Goal: Task Accomplishment & Management: Manage account settings

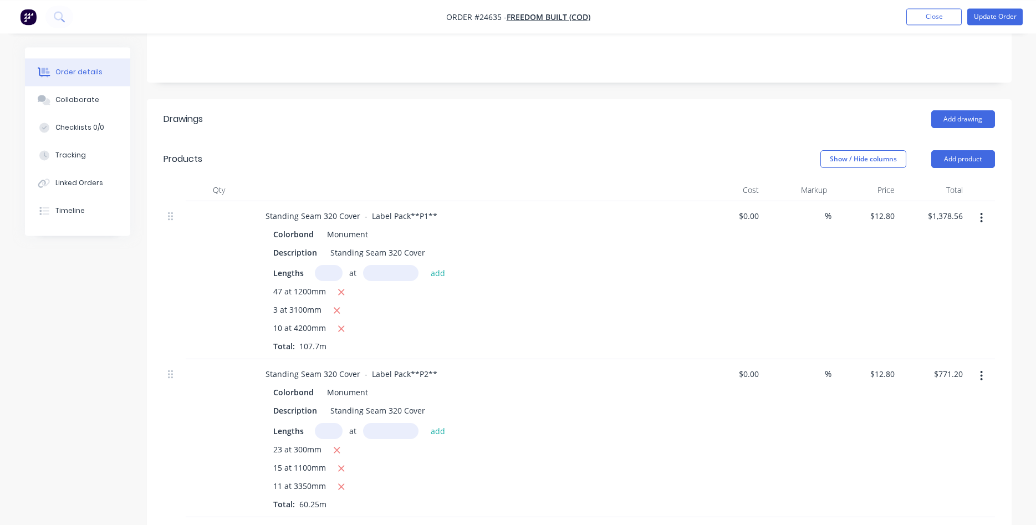
scroll to position [199, 0]
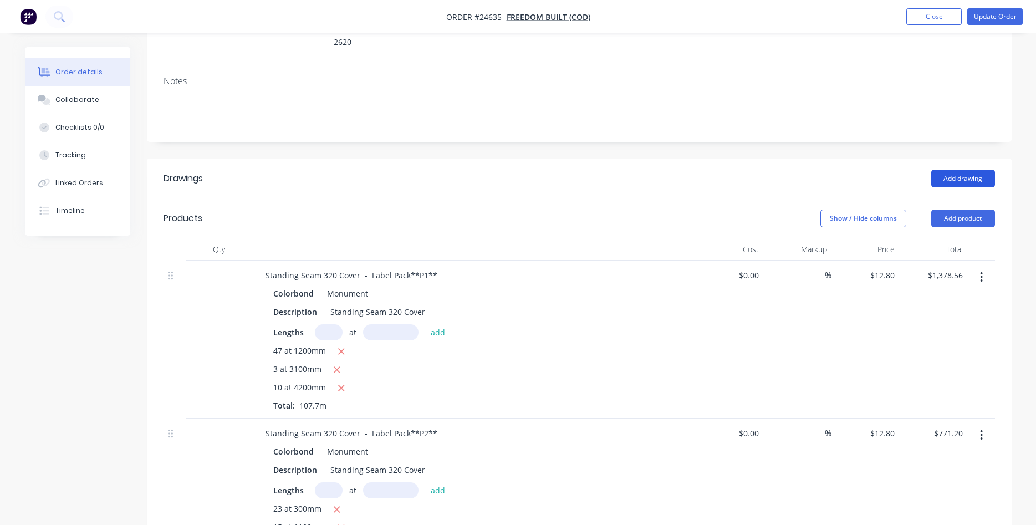
click at [967, 170] on button "Add drawing" at bounding box center [964, 179] width 64 height 18
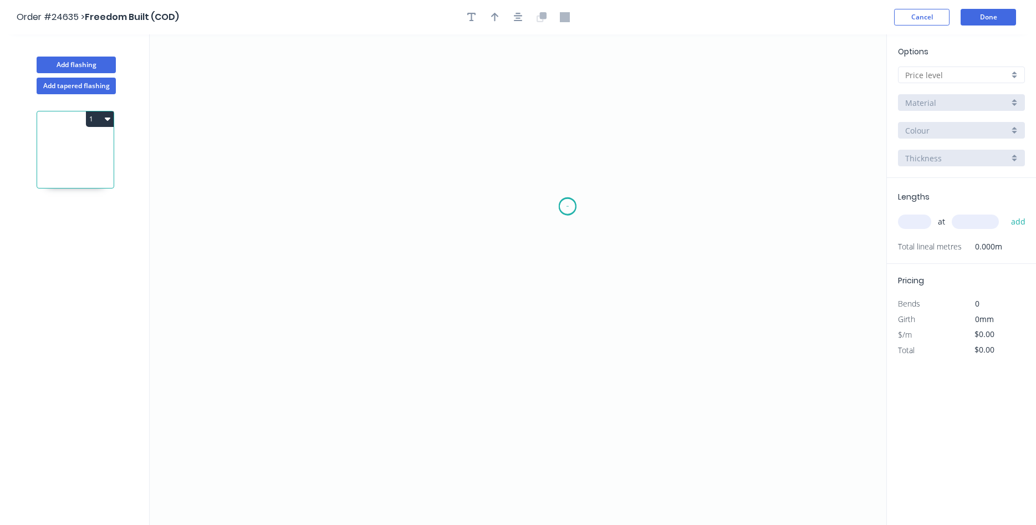
click at [568, 206] on icon "0" at bounding box center [518, 279] width 737 height 491
click at [568, 243] on icon "0" at bounding box center [518, 279] width 737 height 491
click at [355, 233] on icon "0 ?" at bounding box center [518, 279] width 737 height 491
click at [354, 222] on icon "0 ? ?" at bounding box center [518, 279] width 737 height 491
click at [549, 223] on icon "0 ? ? ?" at bounding box center [518, 279] width 737 height 491
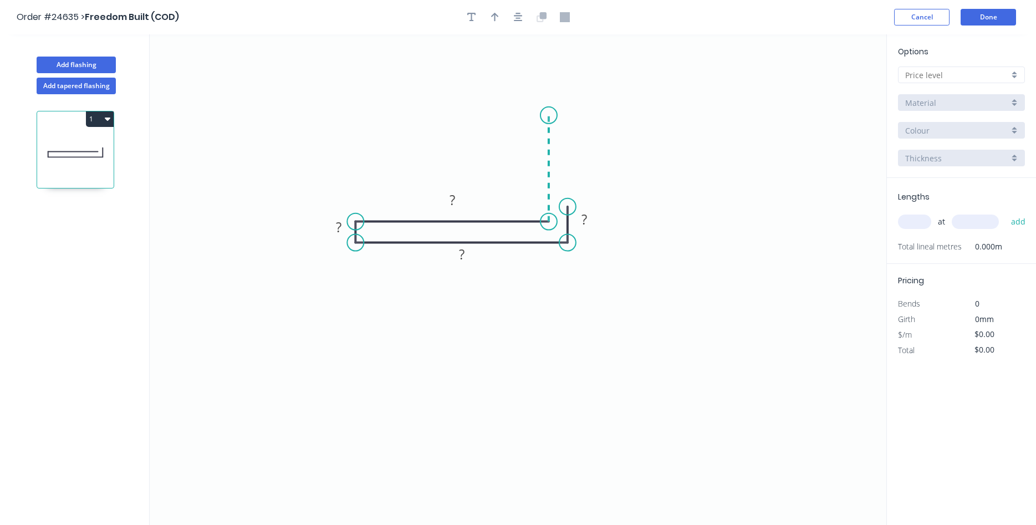
click at [548, 115] on icon "0 ? ? ? ?" at bounding box center [518, 279] width 737 height 491
click at [352, 119] on icon "0 ? ? ? ? ?" at bounding box center [518, 279] width 737 height 491
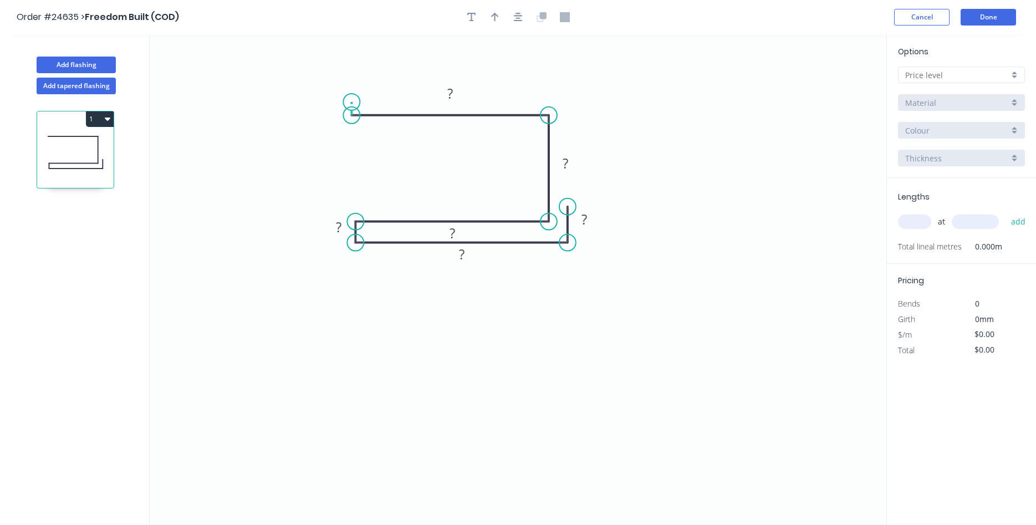
click at [352, 102] on icon at bounding box center [352, 108] width 0 height 13
click at [550, 103] on icon "0 ? ? ? ? ? ? ?" at bounding box center [518, 279] width 737 height 491
click at [550, 88] on icon at bounding box center [550, 95] width 0 height 14
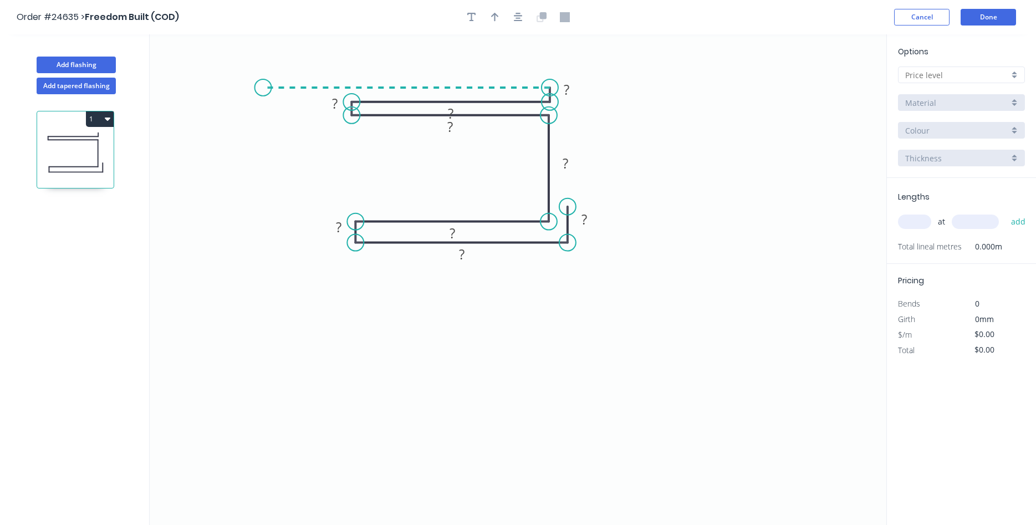
click at [263, 85] on icon "0 ? ? ? ? ? ? ? ? ?" at bounding box center [518, 279] width 737 height 491
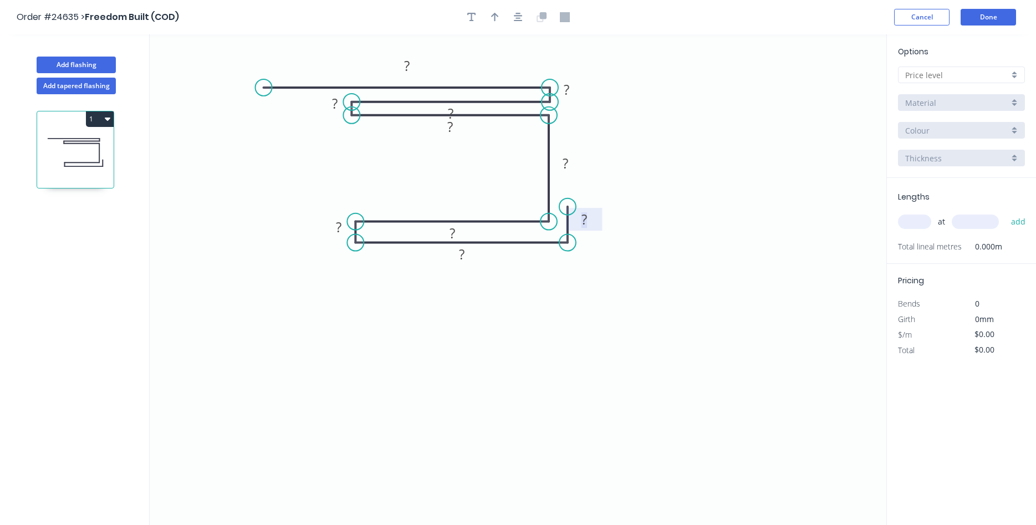
click at [587, 217] on tspan "?" at bounding box center [585, 219] width 6 height 18
click at [541, 277] on icon "0 1 1 29 10 40 30 30 29 29 1" at bounding box center [518, 279] width 737 height 491
click at [496, 23] on button "button" at bounding box center [495, 17] width 17 height 17
drag, startPoint x: 828, startPoint y: 89, endPoint x: 344, endPoint y: 171, distance: 491.1
click at [344, 171] on icon at bounding box center [335, 180] width 32 height 32
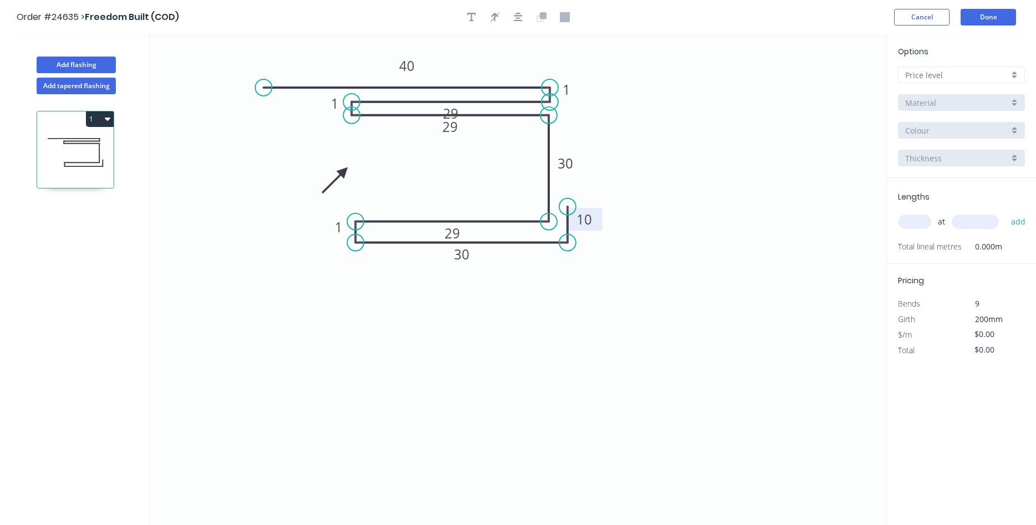
click at [660, 228] on icon "0 1 1 29 10 40 30 30 29 29 1" at bounding box center [518, 279] width 737 height 491
drag, startPoint x: 466, startPoint y: 111, endPoint x: 457, endPoint y: 91, distance: 21.3
click at [457, 91] on rect at bounding box center [442, 94] width 36 height 23
click at [465, 128] on rect at bounding box center [451, 126] width 36 height 23
drag, startPoint x: 465, startPoint y: 230, endPoint x: 474, endPoint y: 201, distance: 29.8
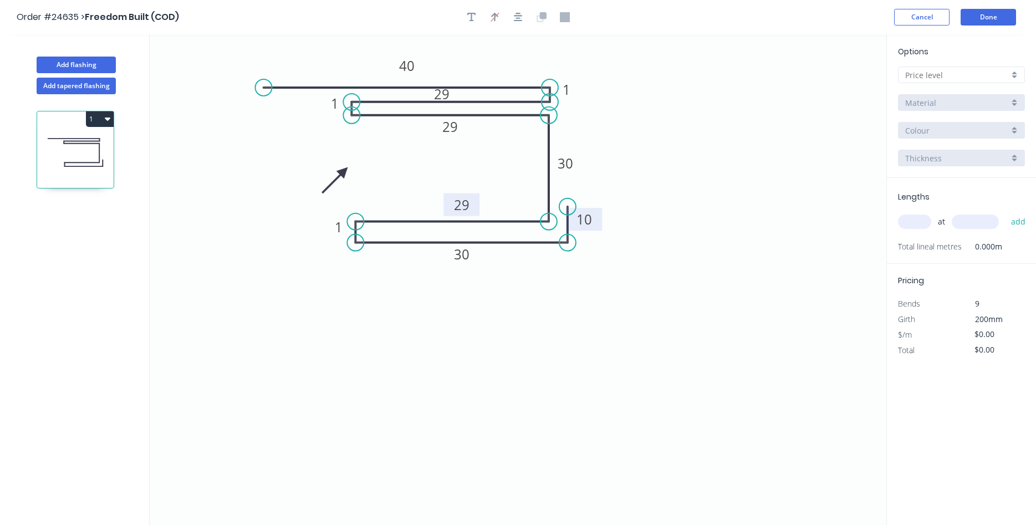
click at [474, 201] on rect at bounding box center [462, 205] width 36 height 23
click at [950, 75] on input "text" at bounding box center [958, 75] width 104 height 12
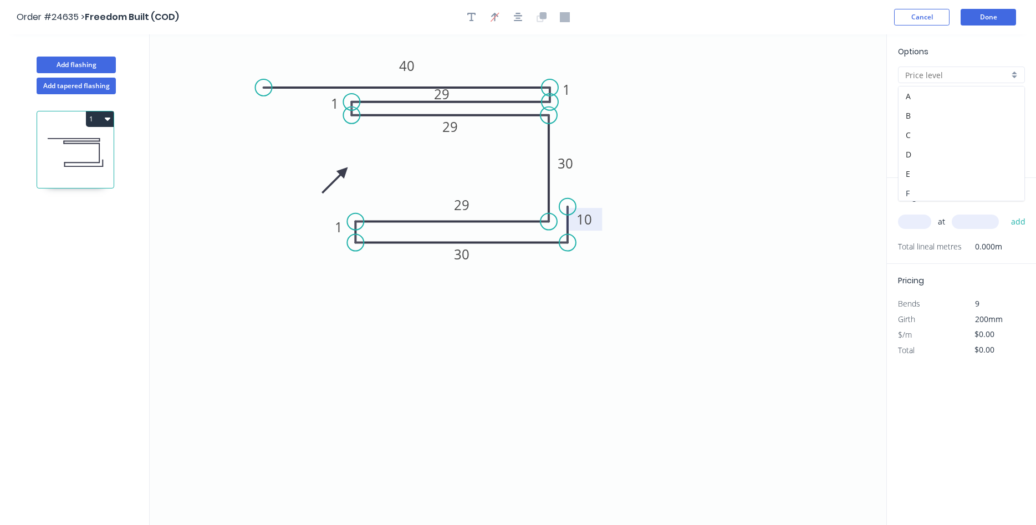
click at [923, 192] on div "F" at bounding box center [962, 193] width 126 height 19
type input "F"
type input "$15.41"
click at [1011, 131] on div "Basalt" at bounding box center [961, 130] width 127 height 17
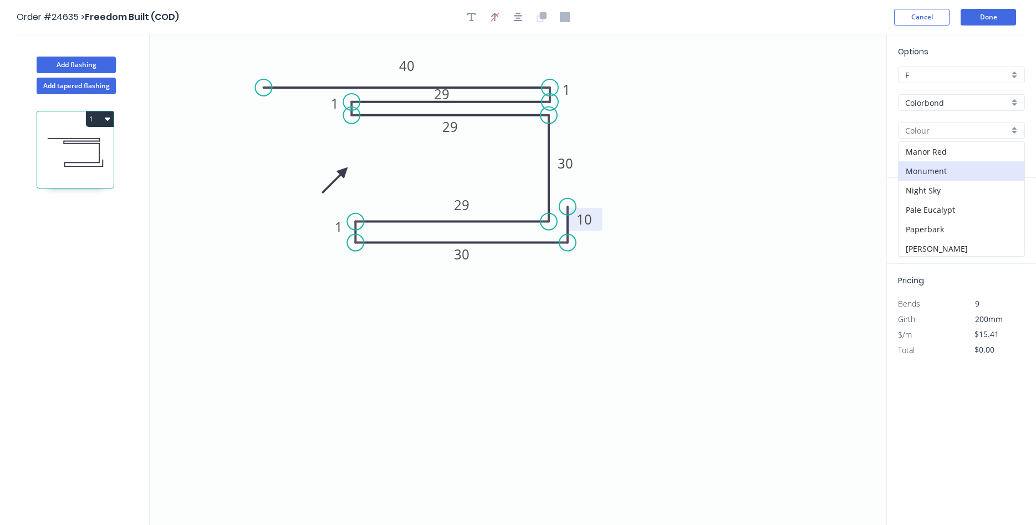
scroll to position [190, 0]
click at [945, 193] on div "Monument" at bounding box center [962, 194] width 126 height 19
type input "Monument"
click at [913, 225] on input "text" at bounding box center [914, 222] width 33 height 14
type input "1"
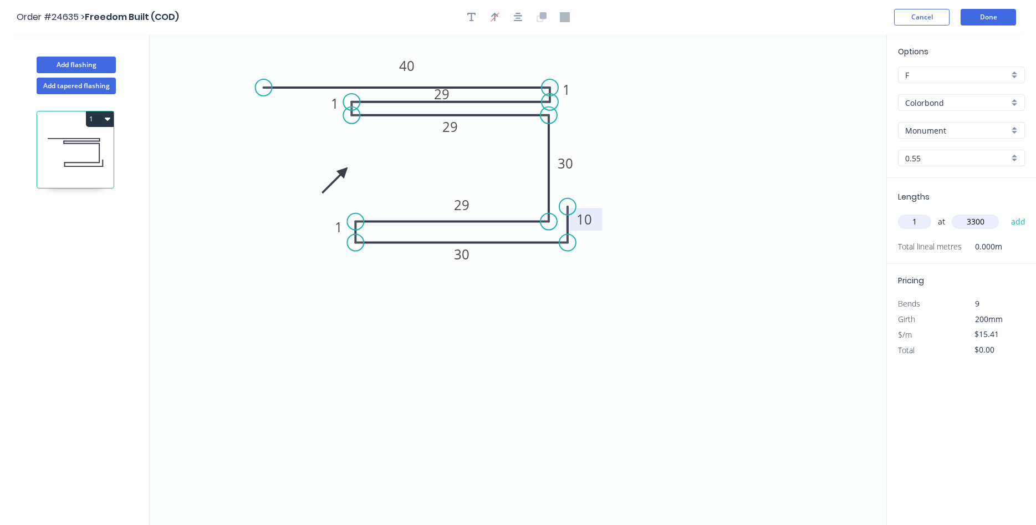
type input "3300"
click at [1006, 212] on button "add" at bounding box center [1019, 221] width 26 height 19
type input "$50.85"
type input "3"
type input "1200"
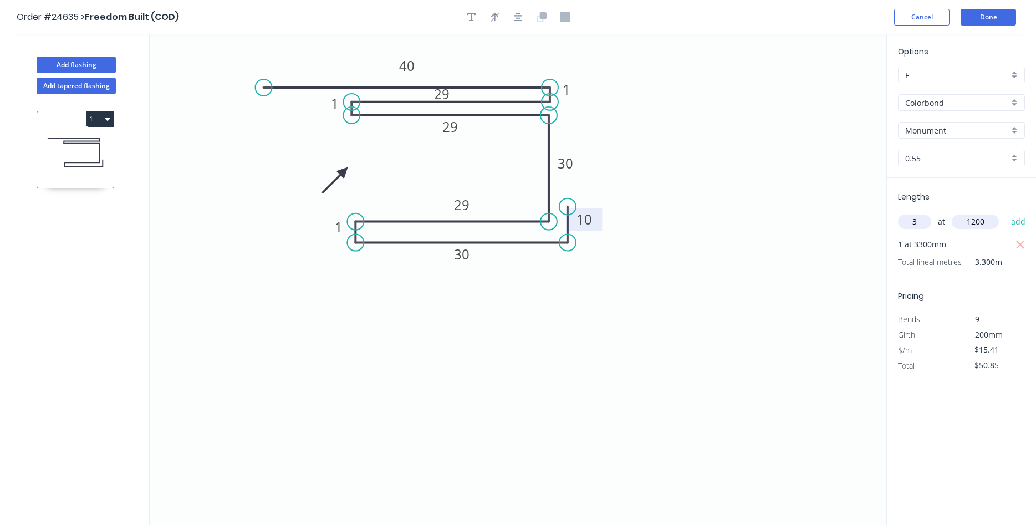
click at [1006, 212] on button "add" at bounding box center [1019, 221] width 26 height 19
type input "$106.33"
type input "3"
type input "3300"
click at [1006, 212] on button "add" at bounding box center [1019, 221] width 26 height 19
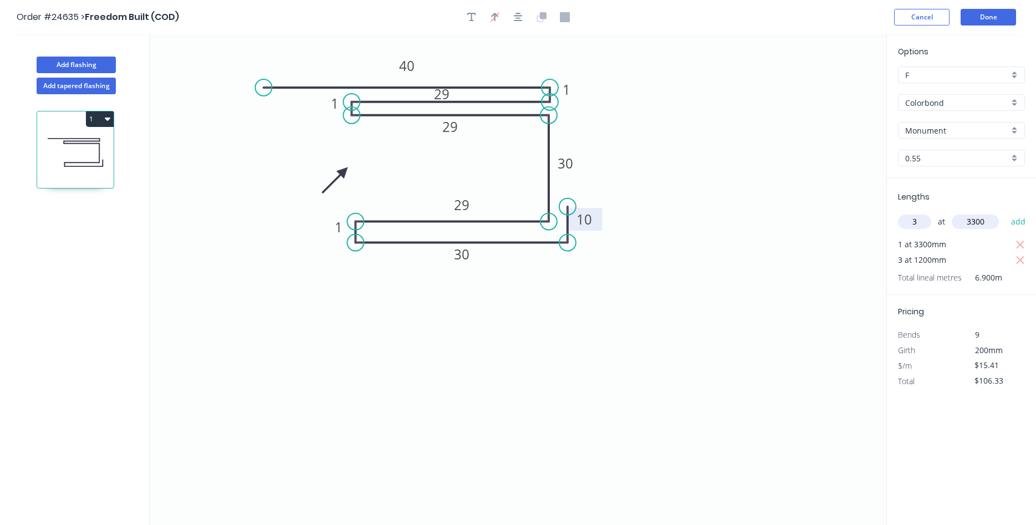
type input "$258.89"
type input "2"
type input "1700"
click at [1006, 212] on button "add" at bounding box center [1019, 221] width 26 height 19
type input "$311.28"
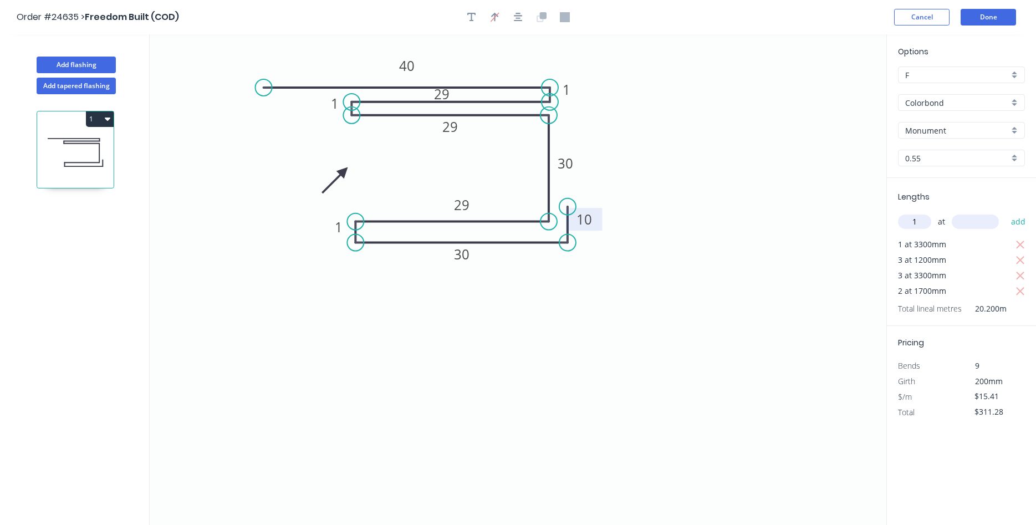
type input "1"
type input "6000"
click at [1006, 212] on button "add" at bounding box center [1019, 221] width 26 height 19
type input "$403.74"
type input "1"
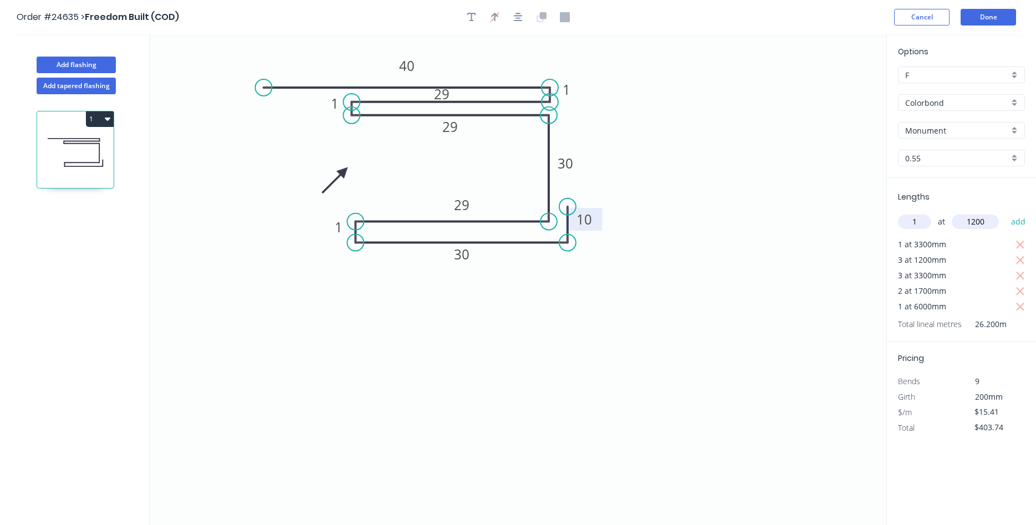
type input "1200"
click at [1006, 212] on button "add" at bounding box center [1019, 221] width 26 height 19
type input "$422.23"
type input "2"
type input "2900"
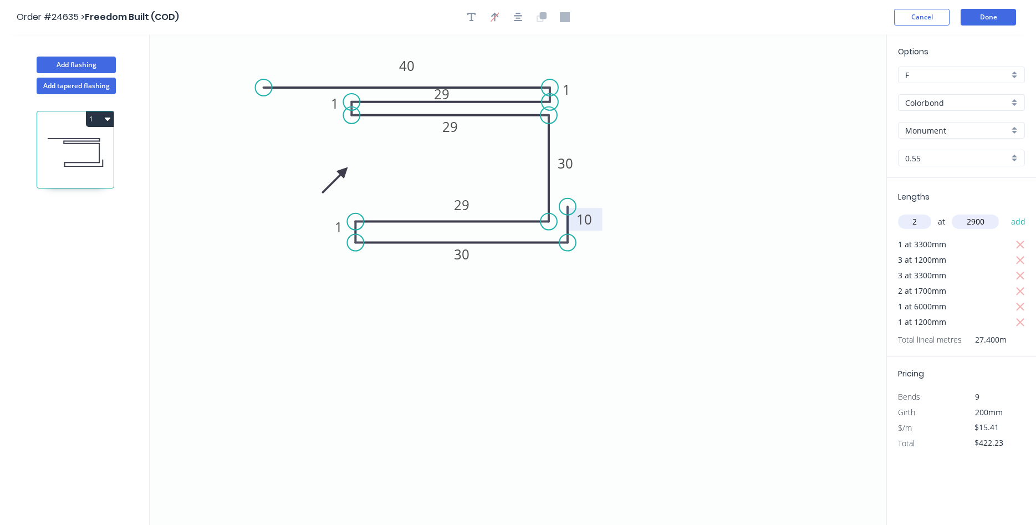
click at [1006, 212] on button "add" at bounding box center [1019, 221] width 26 height 19
type input "$511.61"
click at [990, 20] on button "Done" at bounding box center [988, 17] width 55 height 17
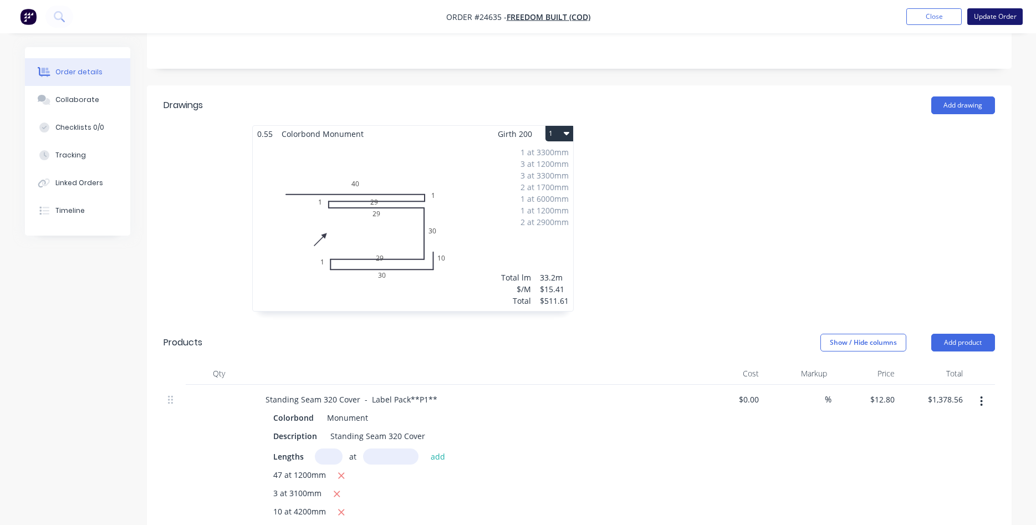
scroll to position [226, 0]
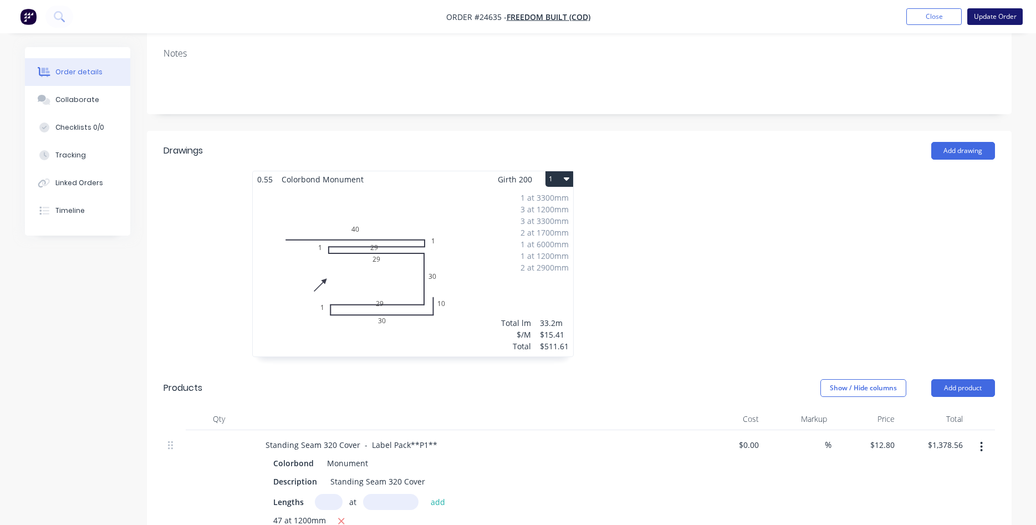
click at [989, 17] on button "Update Order" at bounding box center [995, 16] width 55 height 17
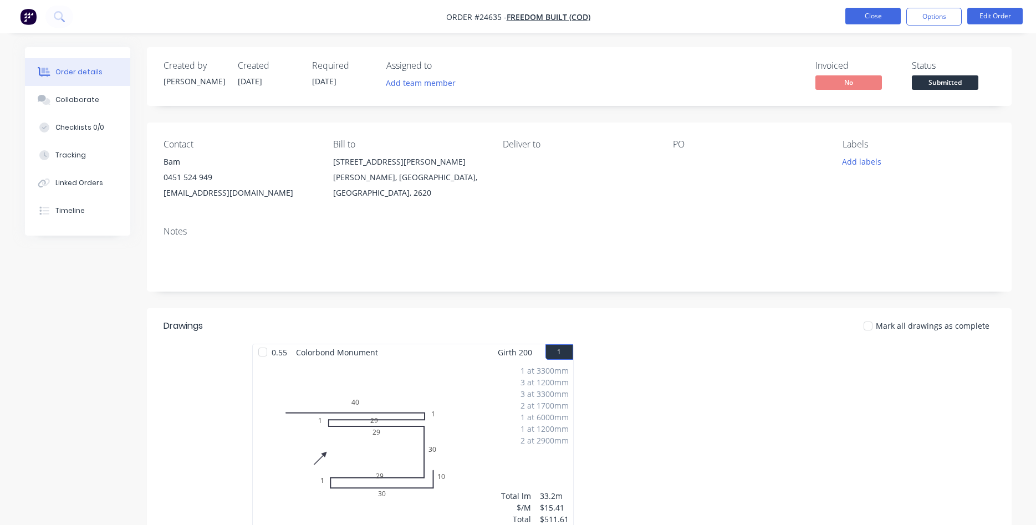
click at [859, 18] on button "Close" at bounding box center [873, 16] width 55 height 17
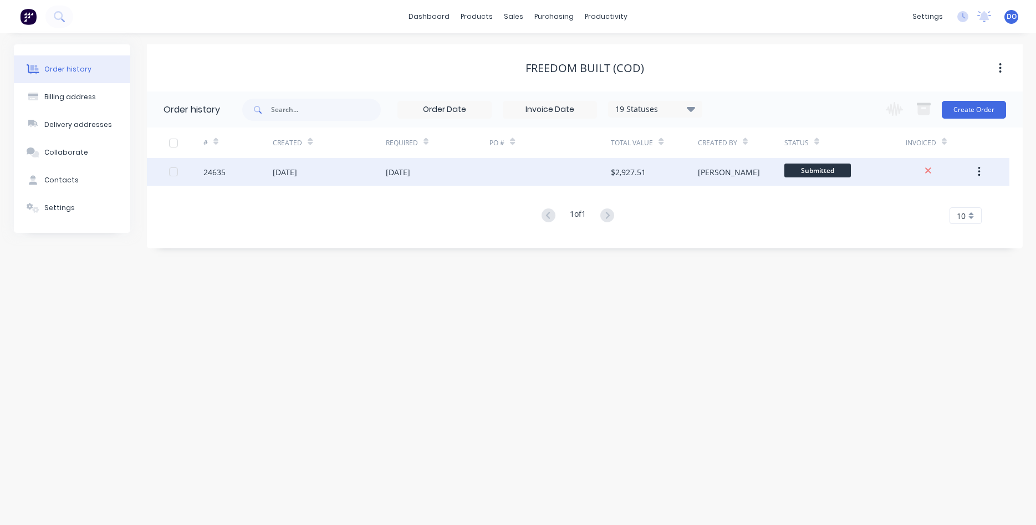
click at [456, 174] on div "[DATE]" at bounding box center [438, 172] width 104 height 28
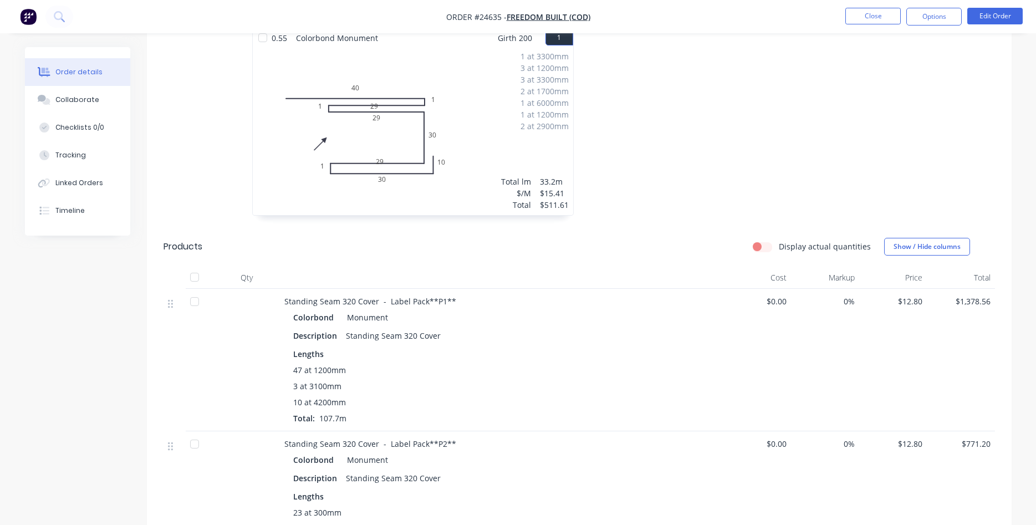
scroll to position [339, 0]
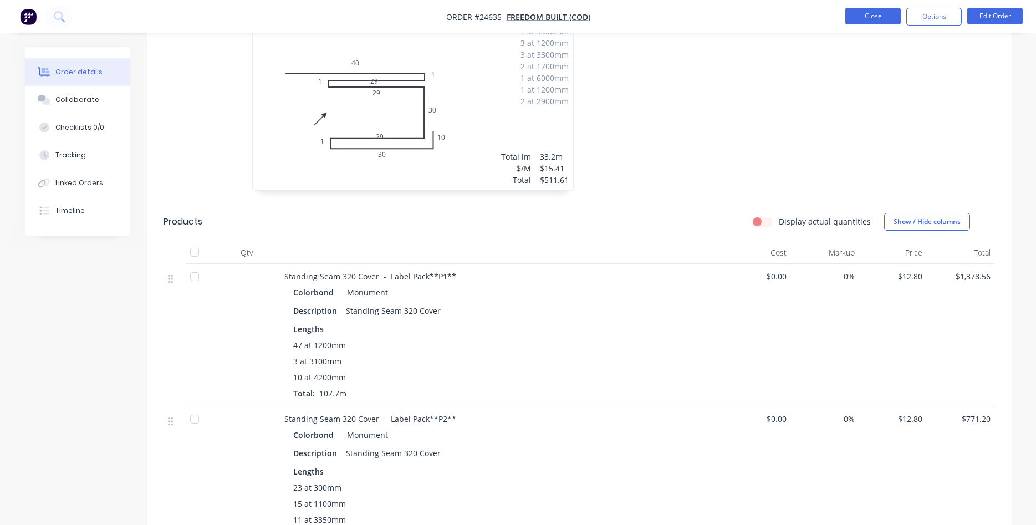
click at [873, 17] on button "Close" at bounding box center [873, 16] width 55 height 17
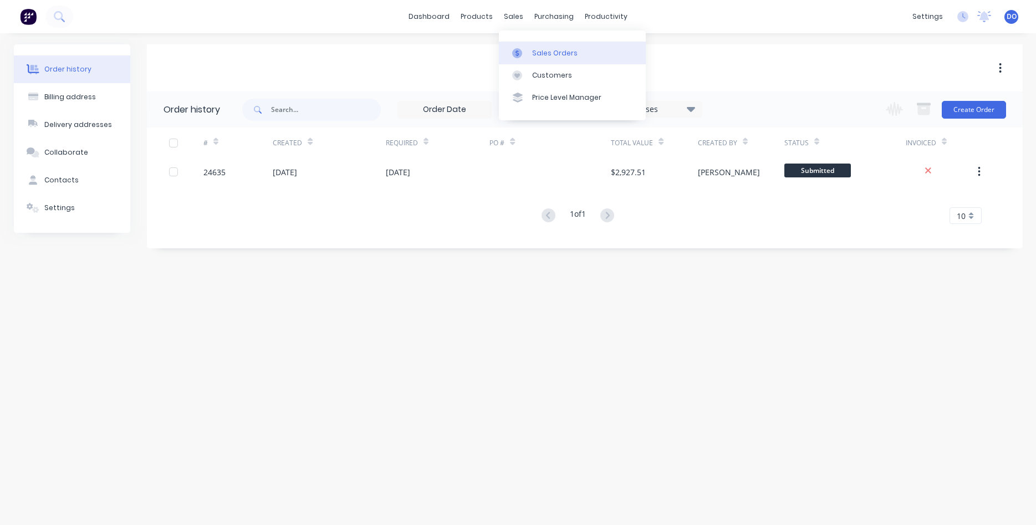
click at [548, 49] on div "Sales Orders" at bounding box center [554, 53] width 45 height 10
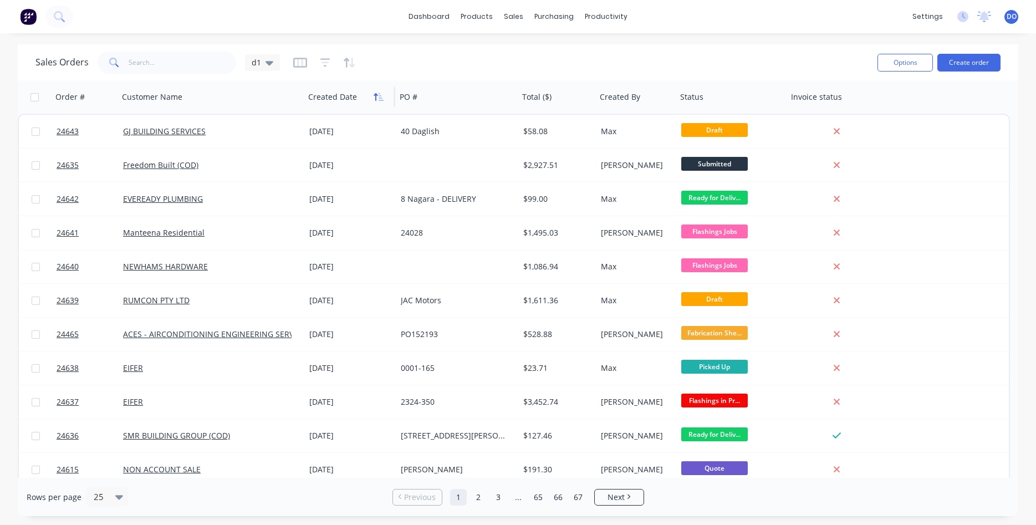
click at [375, 96] on icon "button" at bounding box center [376, 97] width 4 height 8
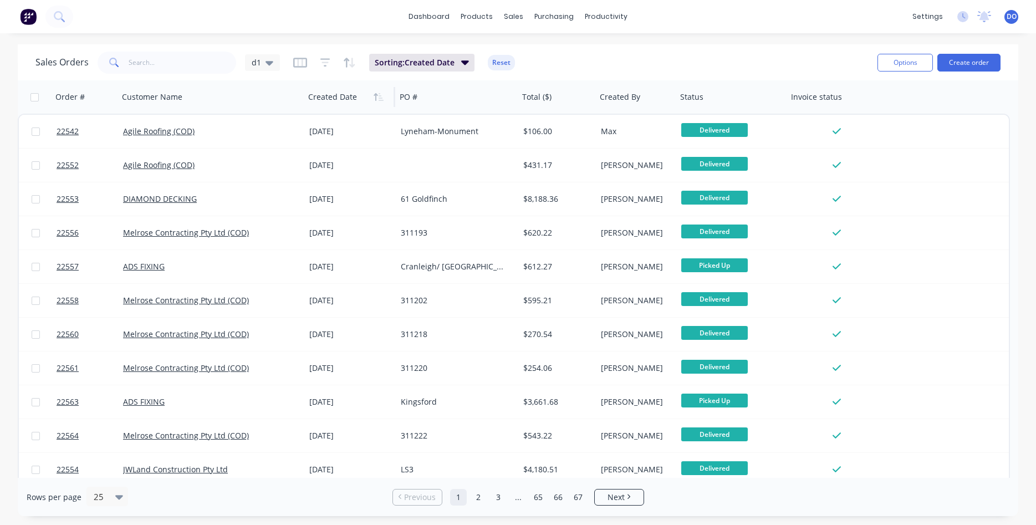
click at [375, 96] on icon "button" at bounding box center [376, 97] width 4 height 8
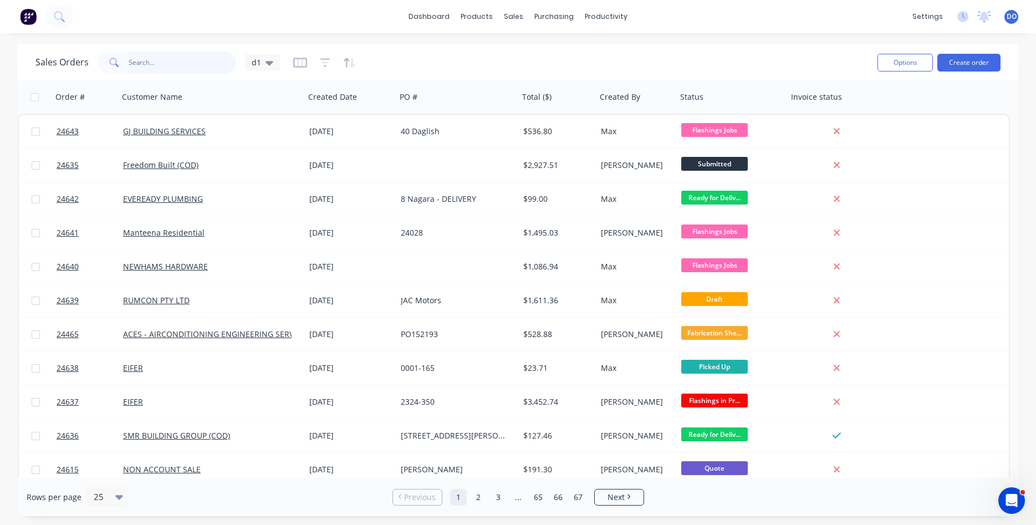
click at [157, 62] on input "text" at bounding box center [183, 63] width 108 height 22
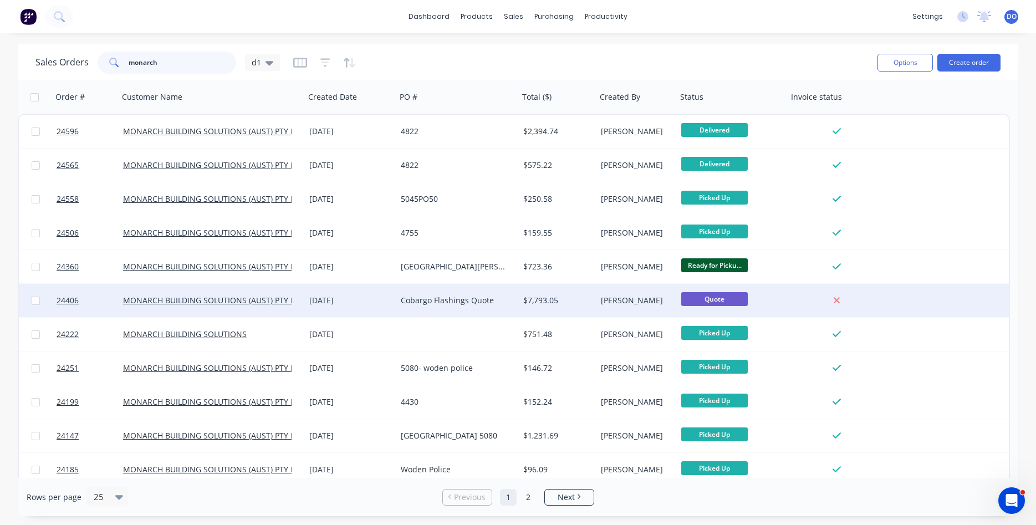
type input "monarch"
click at [391, 297] on div "21 Jul 2025" at bounding box center [350, 300] width 83 height 11
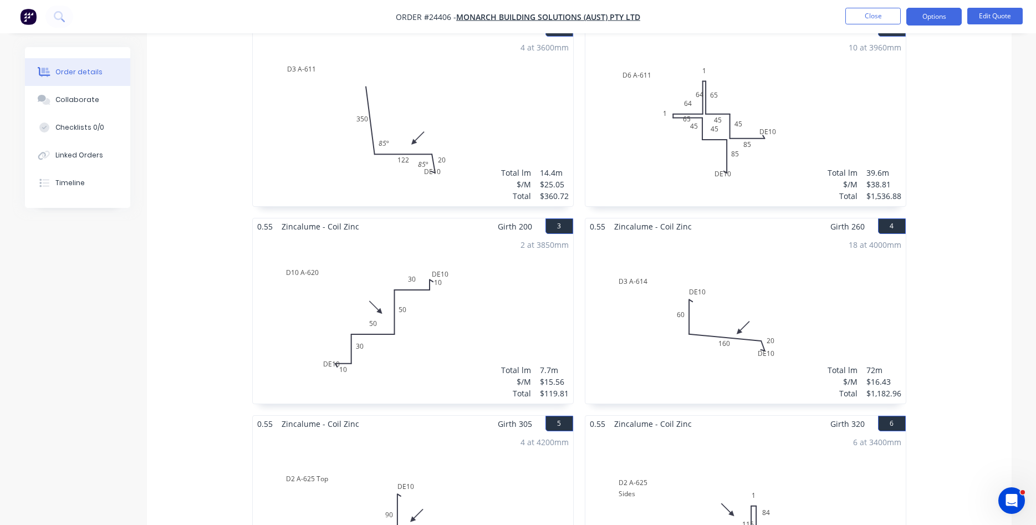
scroll to position [154, 0]
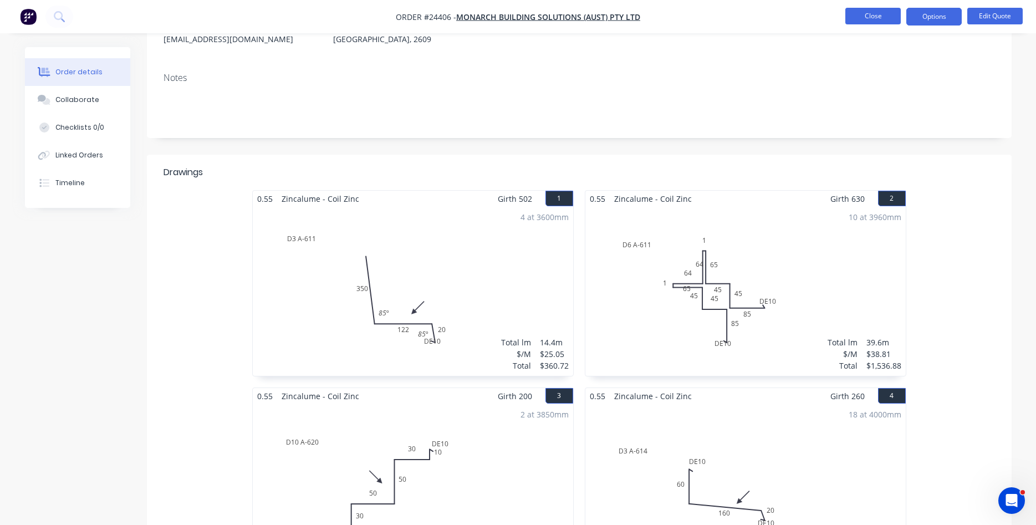
click at [883, 16] on button "Close" at bounding box center [873, 16] width 55 height 17
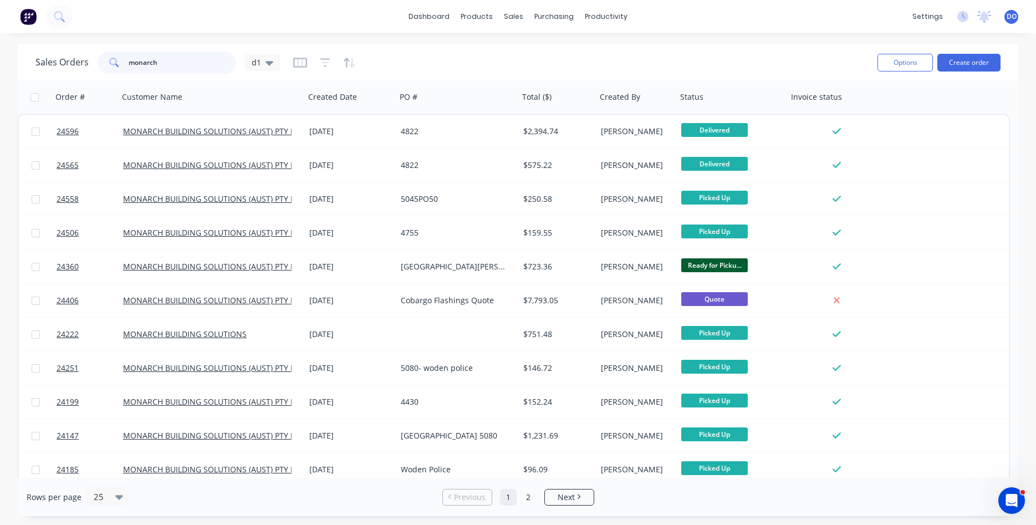
drag, startPoint x: 174, startPoint y: 57, endPoint x: 64, endPoint y: 34, distance: 112.1
click at [129, 52] on input "monarch" at bounding box center [183, 63] width 108 height 22
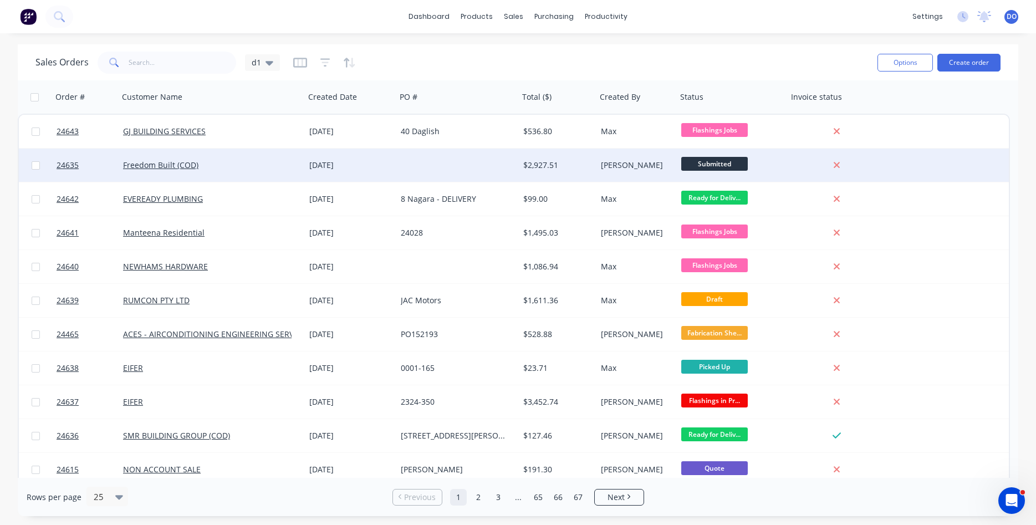
click at [479, 164] on div at bounding box center [457, 165] width 123 height 33
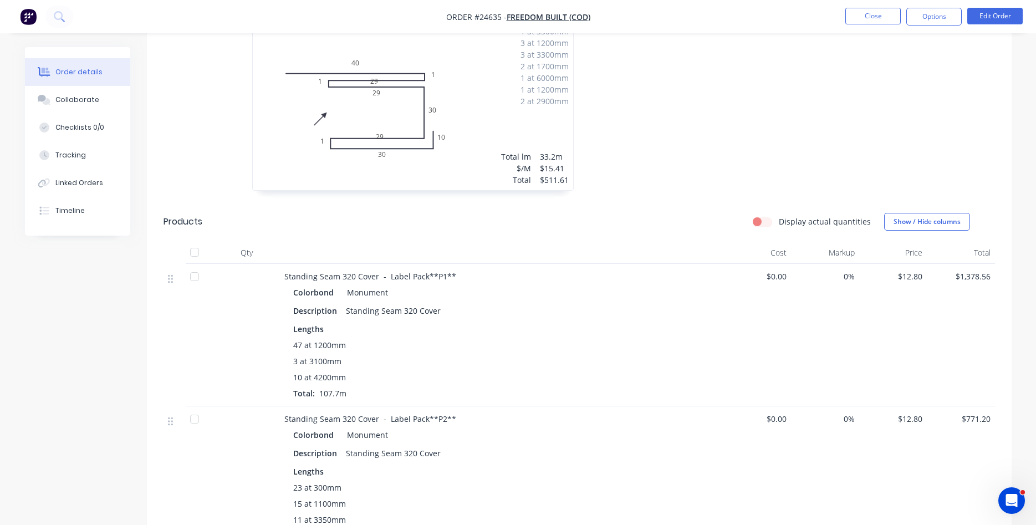
scroll to position [226, 0]
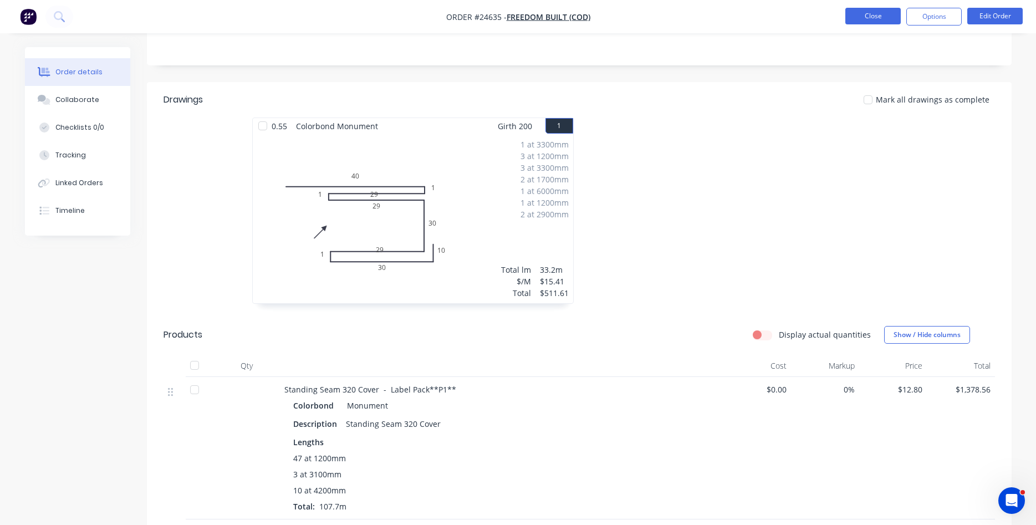
click at [864, 16] on button "Close" at bounding box center [873, 16] width 55 height 17
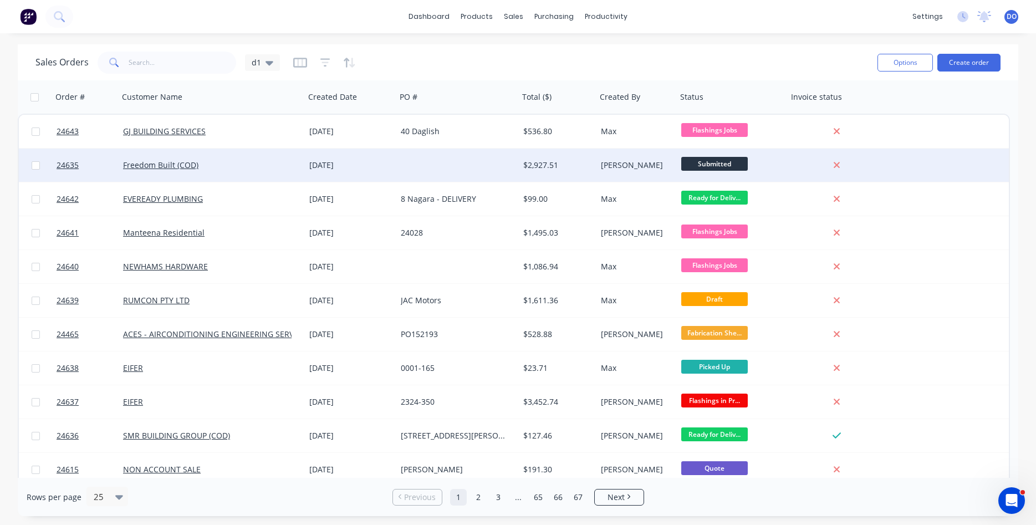
click at [378, 174] on div "[DATE]" at bounding box center [350, 165] width 91 height 33
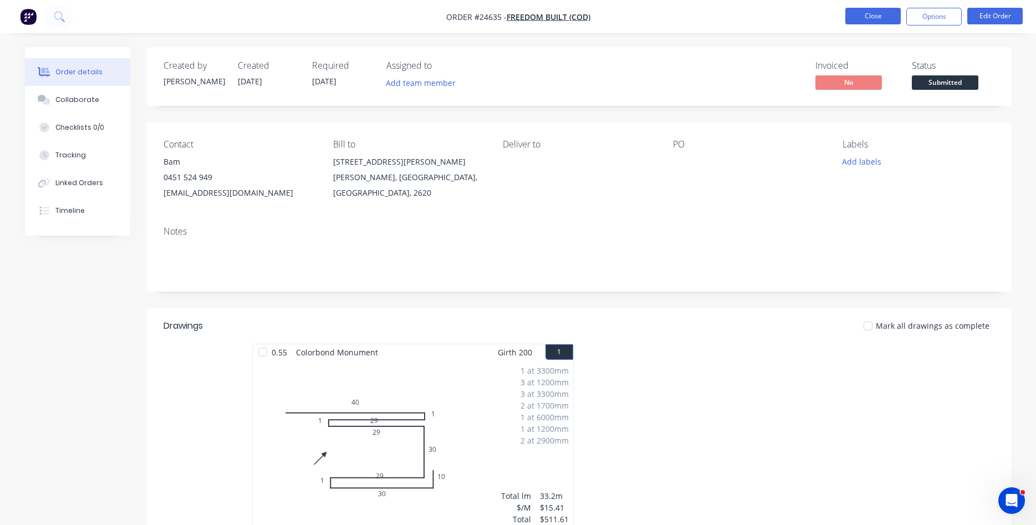
click at [880, 9] on button "Close" at bounding box center [873, 16] width 55 height 17
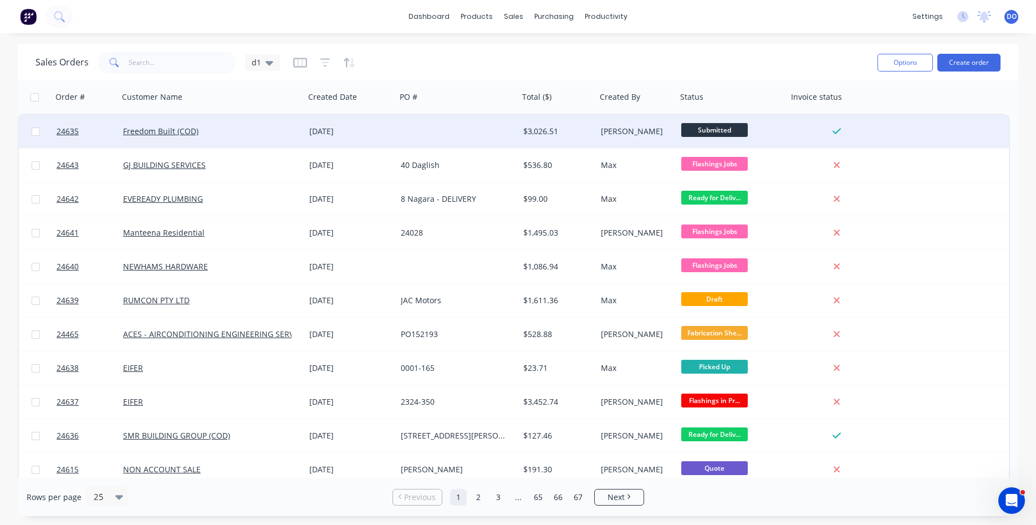
click at [394, 134] on div "[DATE]" at bounding box center [350, 131] width 91 height 33
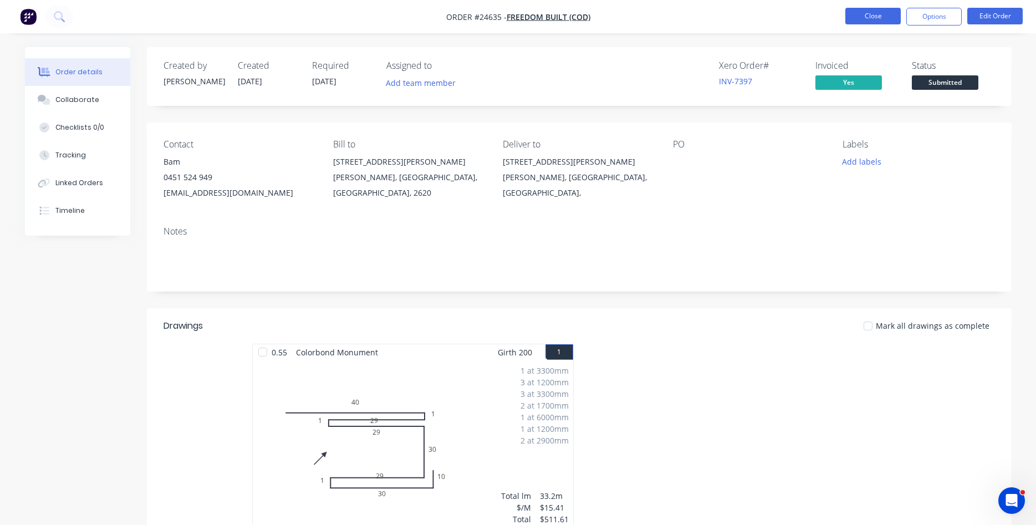
click at [884, 13] on button "Close" at bounding box center [873, 16] width 55 height 17
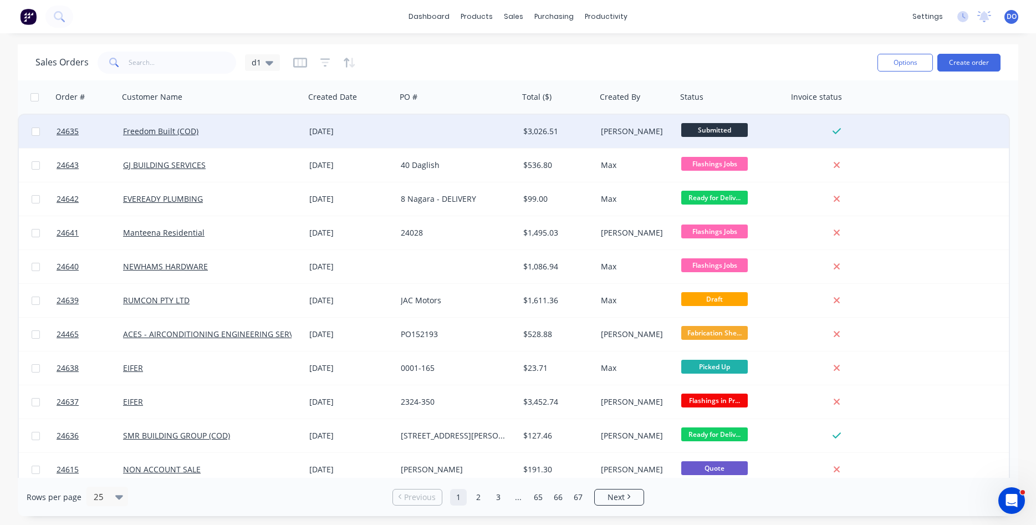
click at [440, 133] on div at bounding box center [457, 131] width 123 height 33
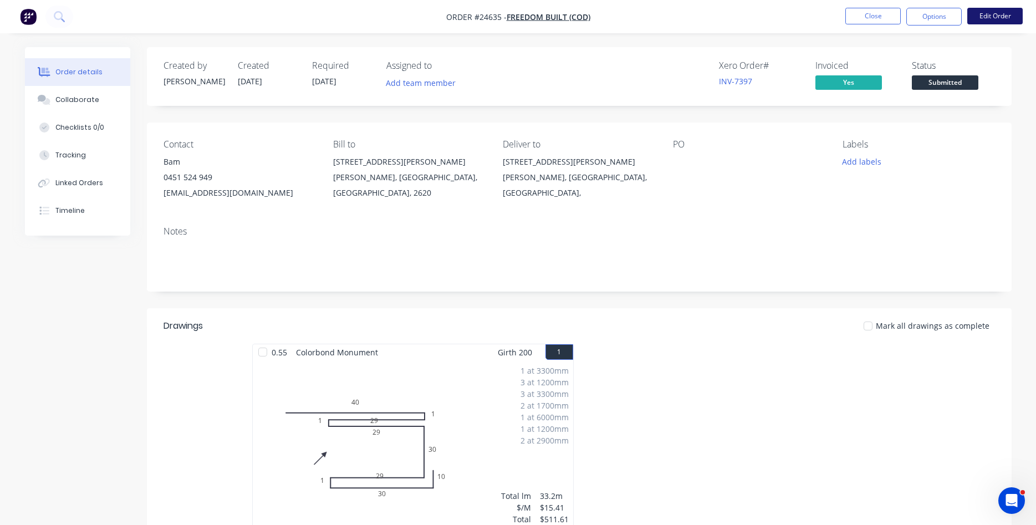
click at [985, 14] on button "Edit Order" at bounding box center [995, 16] width 55 height 17
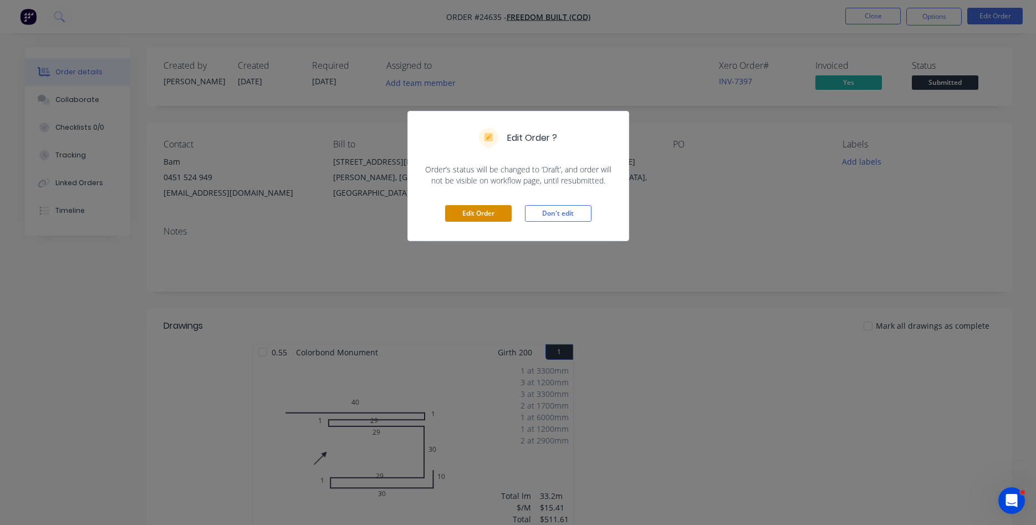
click at [467, 216] on button "Edit Order" at bounding box center [478, 213] width 67 height 17
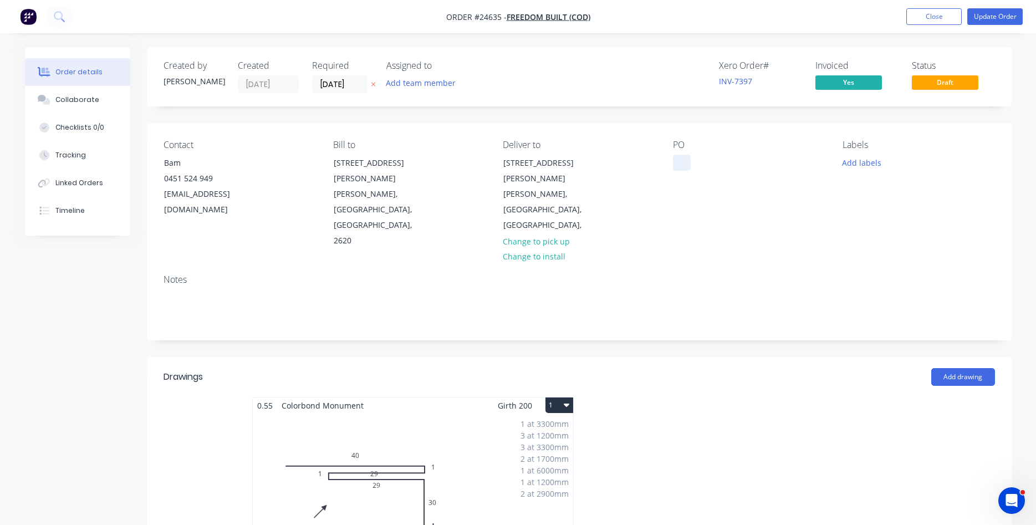
click at [678, 162] on div at bounding box center [682, 163] width 18 height 16
click at [1002, 19] on button "Update Order" at bounding box center [995, 16] width 55 height 17
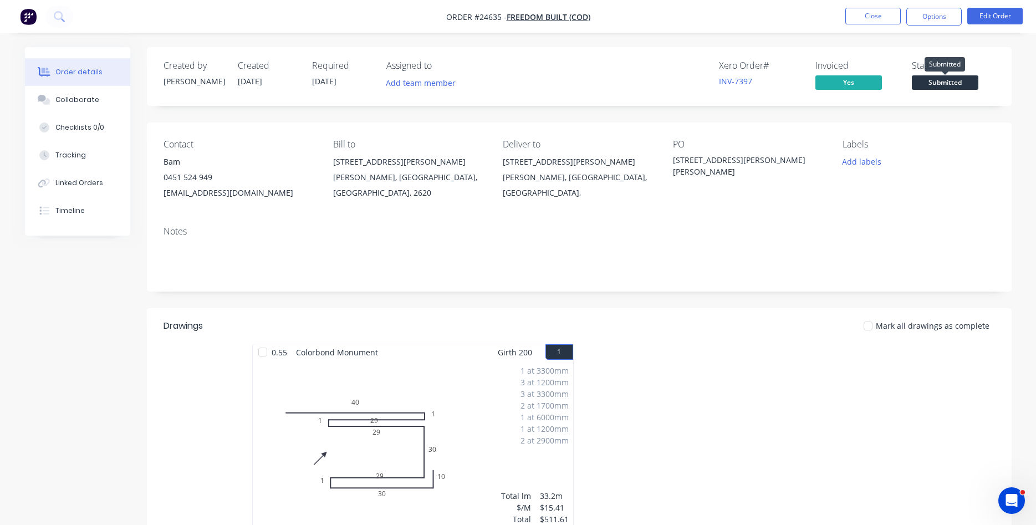
click at [932, 80] on span "Submitted" at bounding box center [945, 82] width 67 height 14
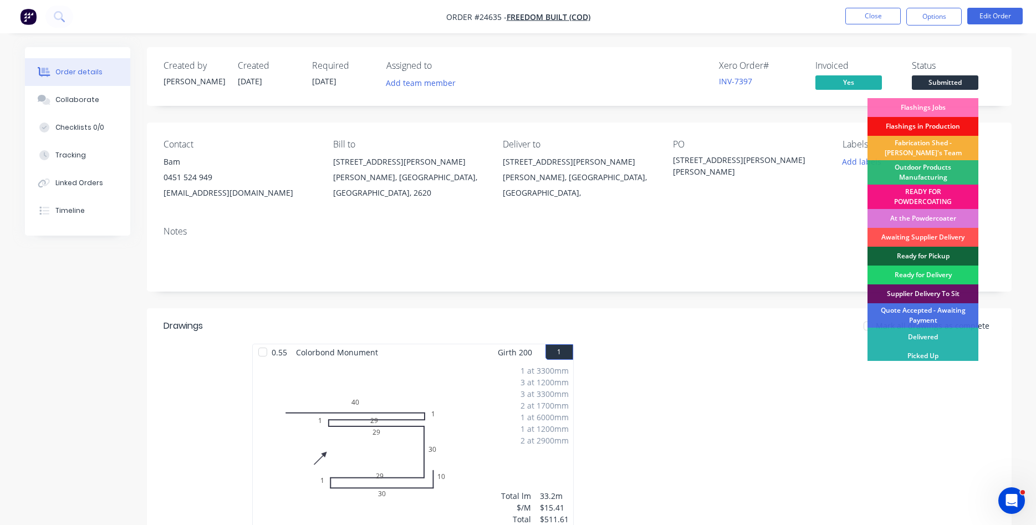
click at [919, 314] on div "Quote Accepted - Awaiting Payment" at bounding box center [923, 315] width 111 height 24
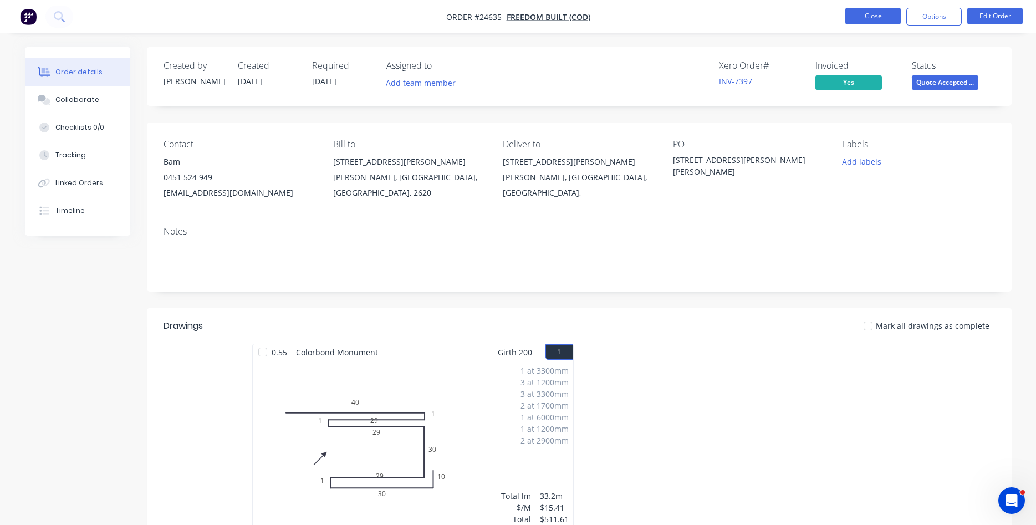
click at [865, 18] on button "Close" at bounding box center [873, 16] width 55 height 17
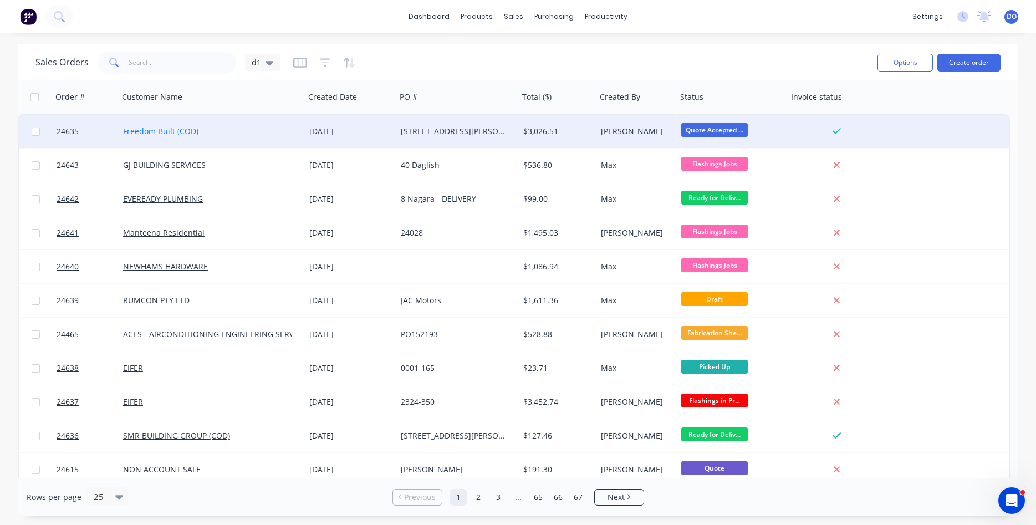
click at [185, 130] on link "Freedom Built (COD)" at bounding box center [160, 131] width 75 height 11
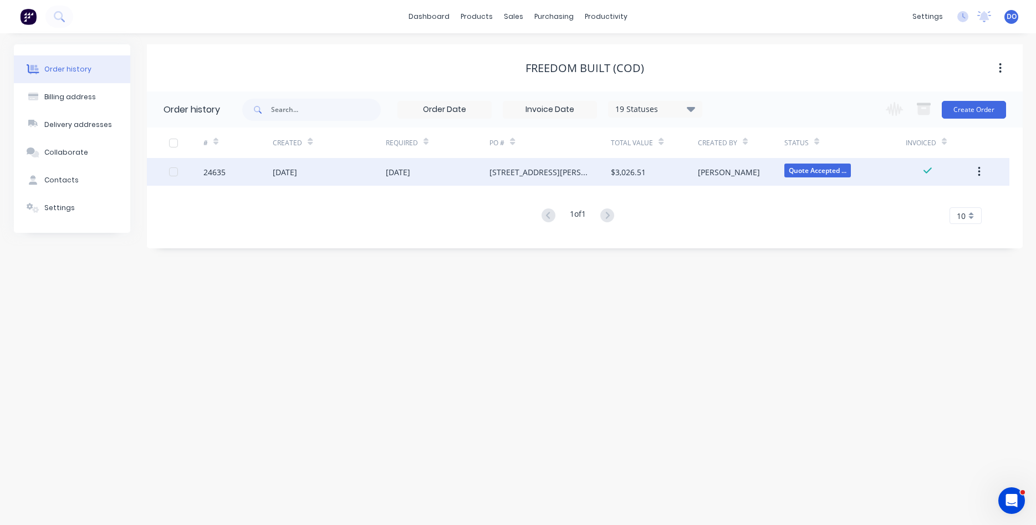
click at [538, 171] on div "[STREET_ADDRESS][PERSON_NAME][PERSON_NAME]" at bounding box center [539, 172] width 99 height 12
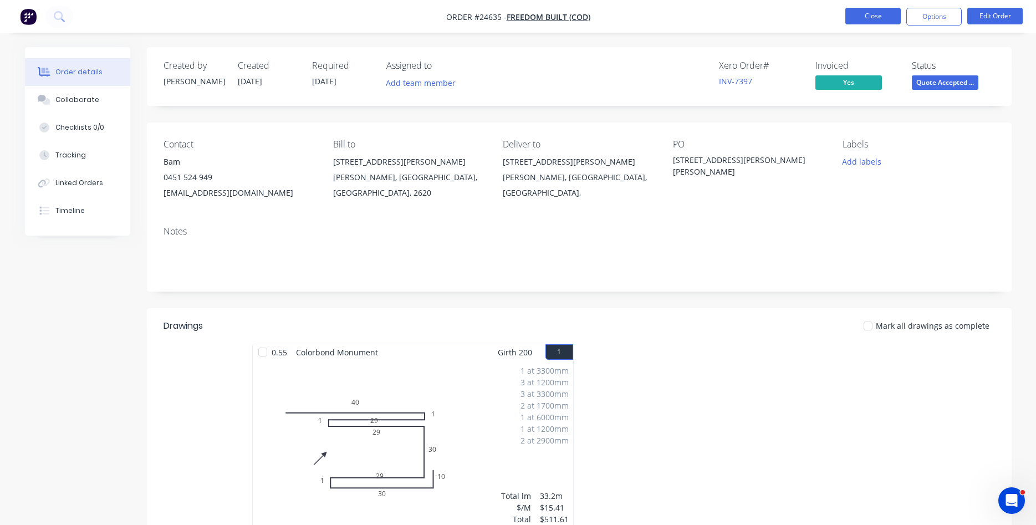
click at [875, 21] on button "Close" at bounding box center [873, 16] width 55 height 17
click at [862, 18] on button "Close" at bounding box center [873, 16] width 55 height 17
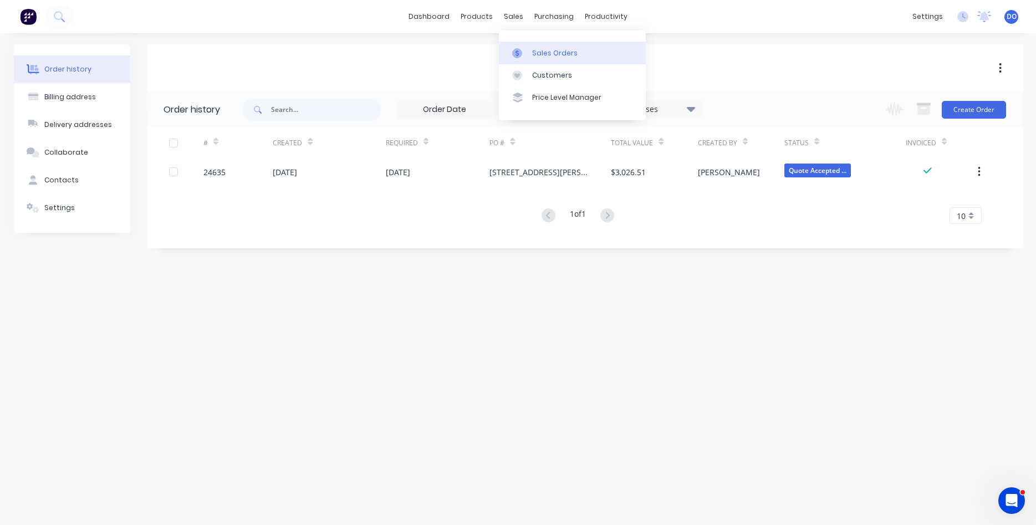
click at [545, 56] on div "Sales Orders" at bounding box center [554, 53] width 45 height 10
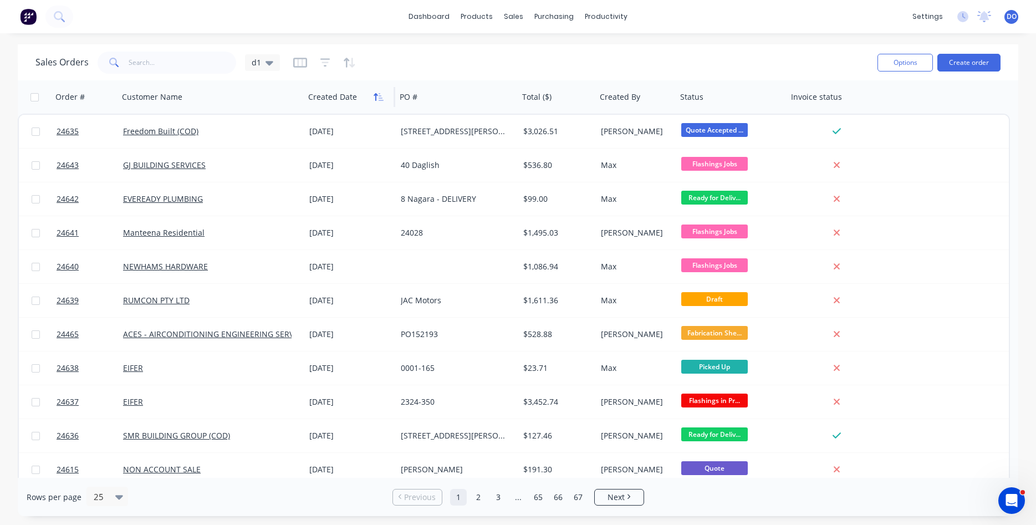
click at [376, 102] on button "button" at bounding box center [378, 97] width 17 height 17
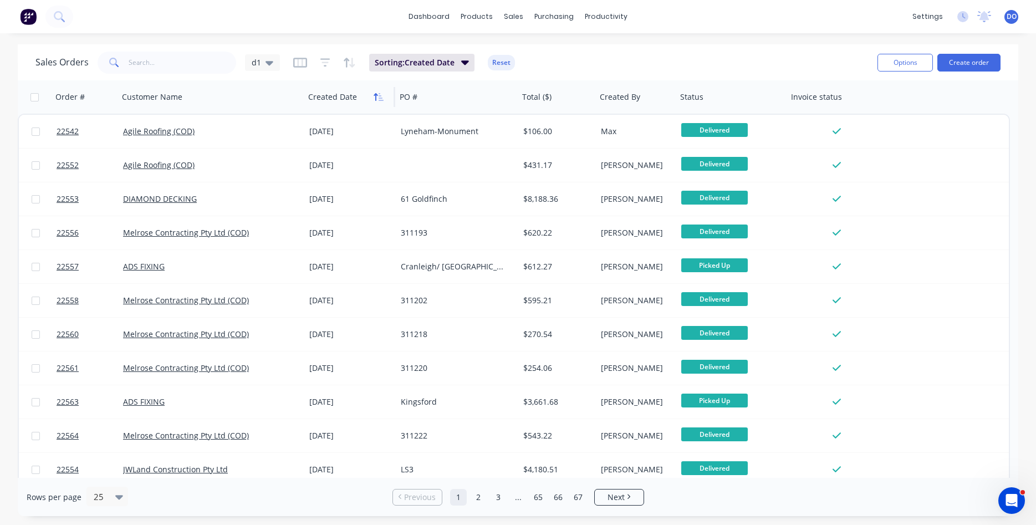
click at [376, 99] on icon "button" at bounding box center [376, 97] width 4 height 8
